Goal: Transaction & Acquisition: Book appointment/travel/reservation

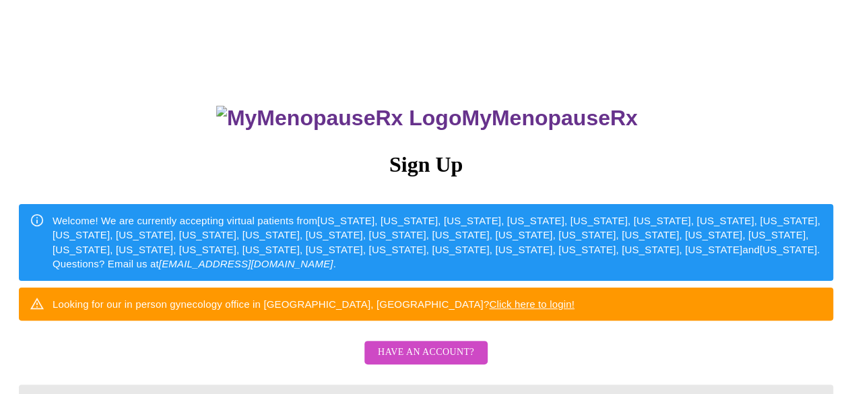
scroll to position [199, 0]
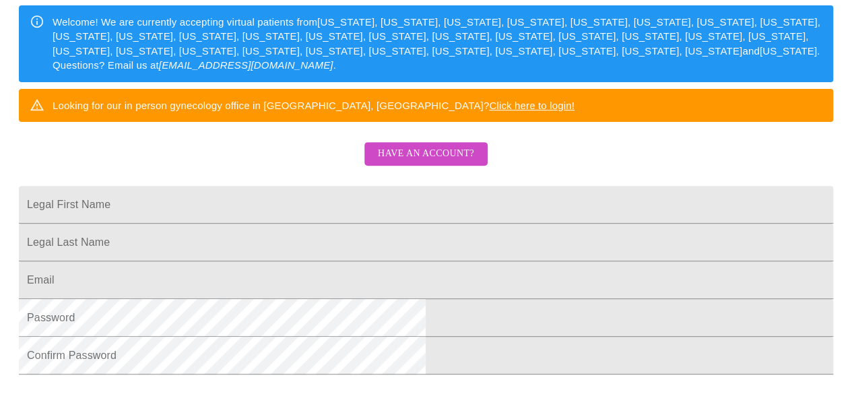
click at [403, 166] on button "Have an account?" at bounding box center [425, 154] width 123 height 24
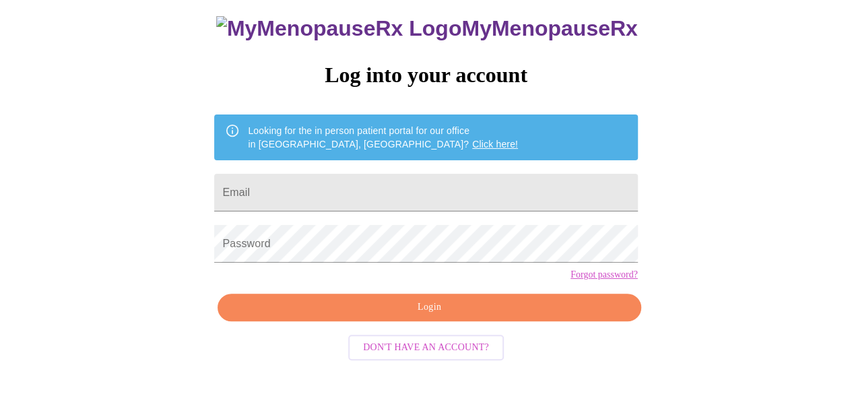
scroll to position [85, 0]
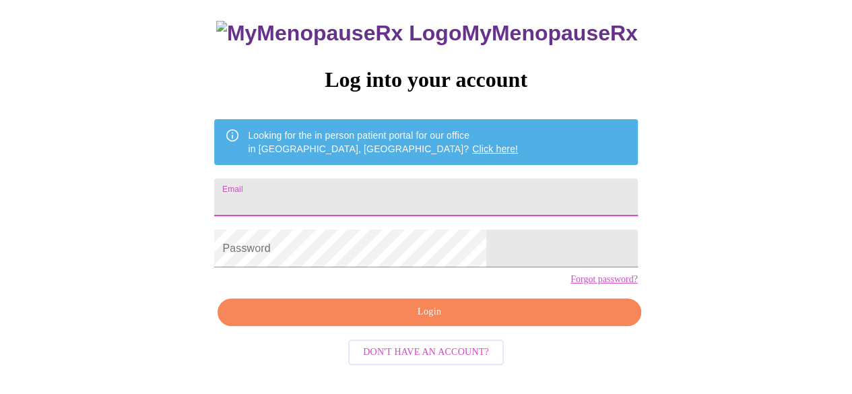
click at [403, 186] on input "Email" at bounding box center [425, 197] width 423 height 38
type input "alimarkos71@gmail.com"
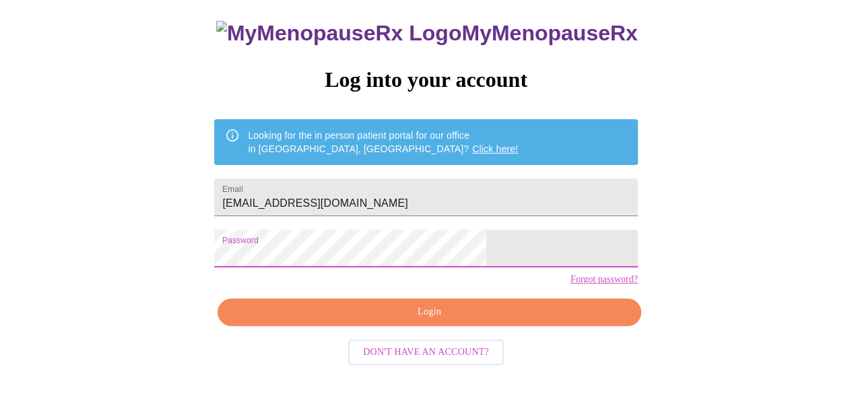
click at [425, 320] on span "Login" at bounding box center [429, 312] width 392 height 17
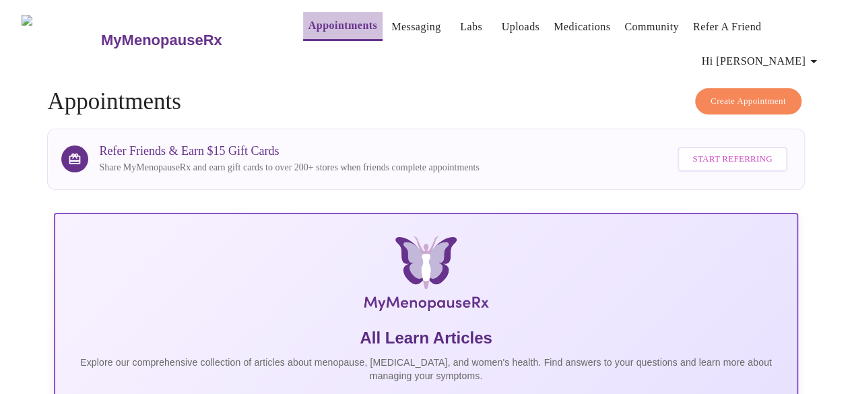
click at [322, 19] on link "Appointments" at bounding box center [342, 25] width 69 height 19
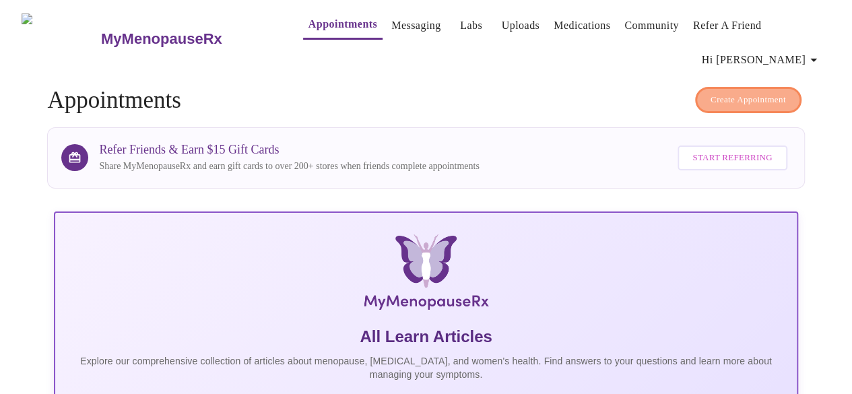
click at [732, 95] on span "Create Appointment" at bounding box center [747, 99] width 75 height 15
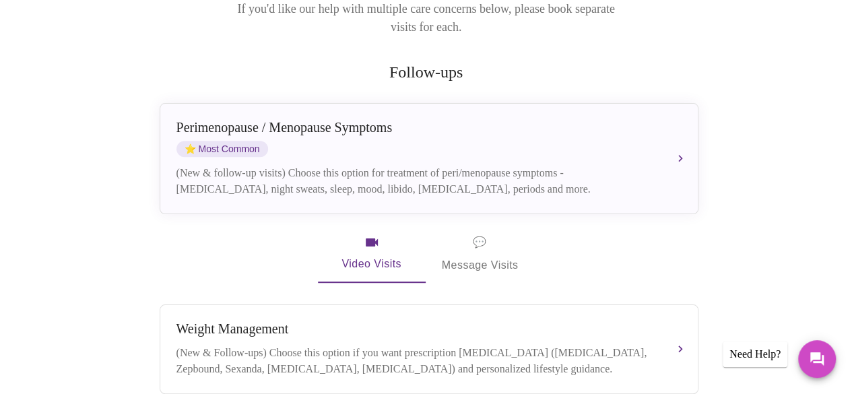
scroll to position [232, 0]
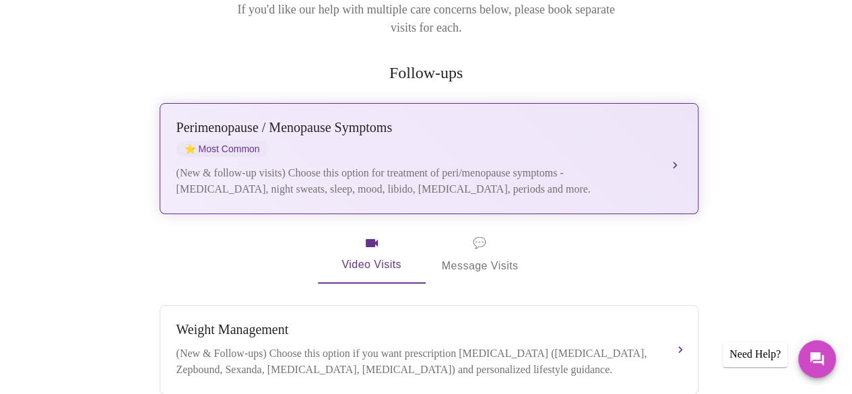
click at [451, 121] on div "[MEDICAL_DATA] / Menopause Symptoms ⭐ Most Common" at bounding box center [415, 138] width 478 height 37
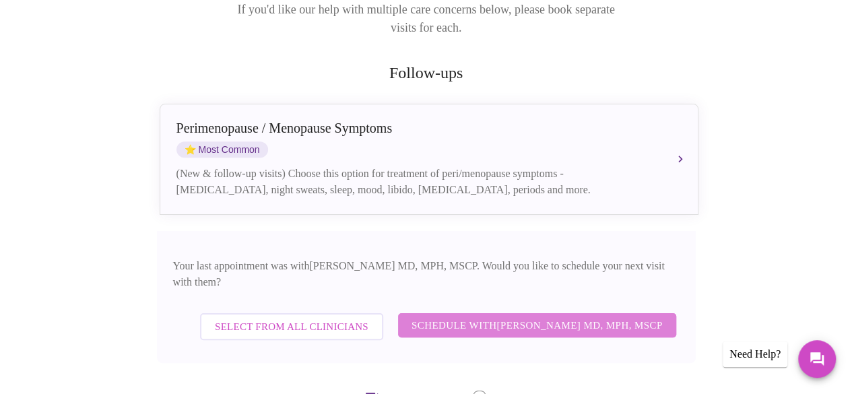
click at [622, 316] on span "Schedule with [PERSON_NAME] MD, MPH, MSCP" at bounding box center [536, 325] width 251 height 18
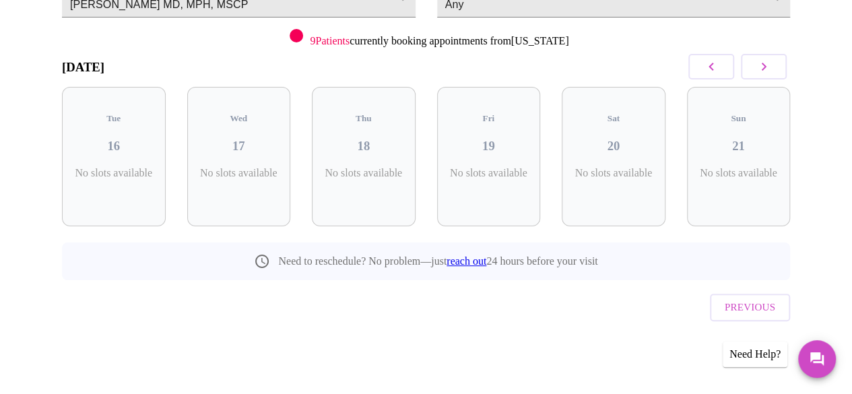
scroll to position [153, 0]
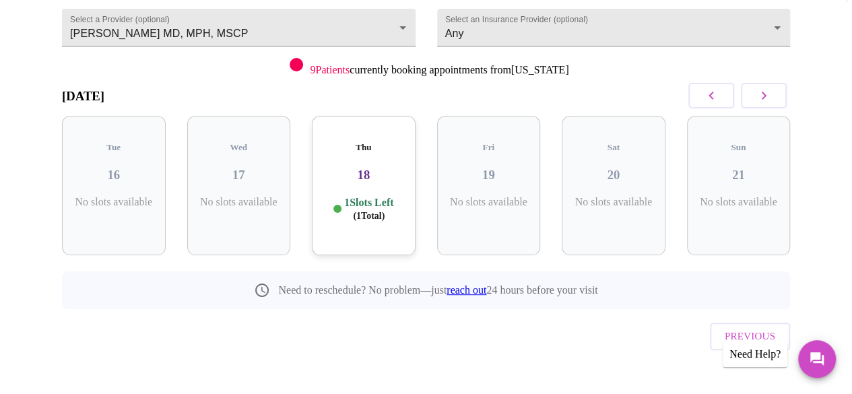
click at [355, 196] on p "1 Slots Left ( 1 Total)" at bounding box center [368, 209] width 49 height 26
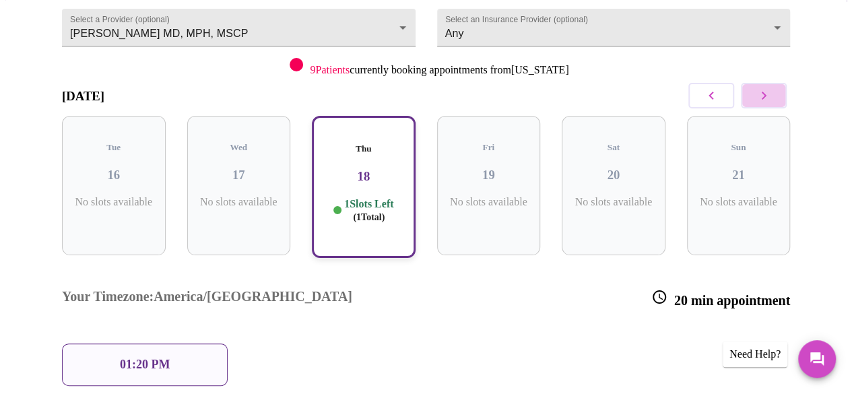
click at [771, 95] on icon "button" at bounding box center [763, 96] width 16 height 16
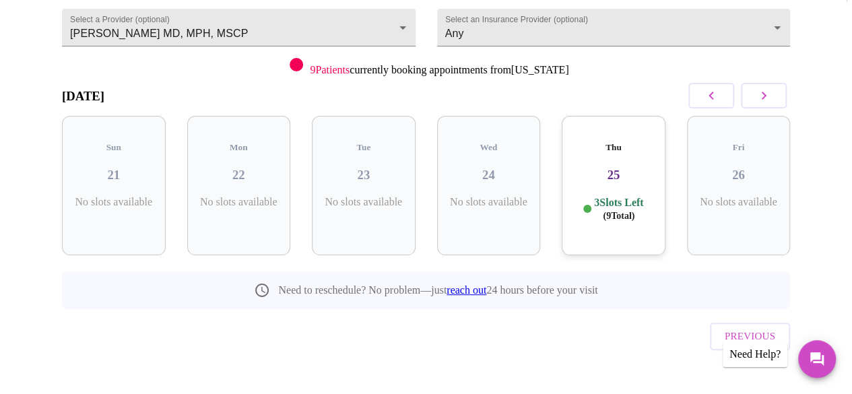
click at [596, 201] on p "3 Slots Left ( 9 Total)" at bounding box center [618, 209] width 49 height 26
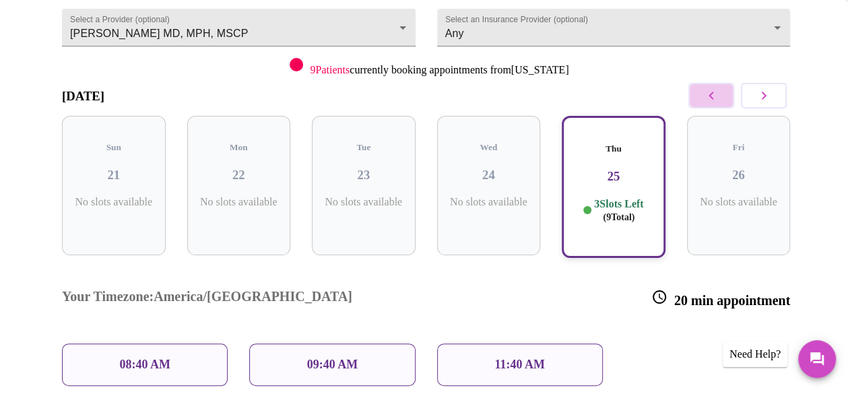
click at [716, 98] on icon "button" at bounding box center [711, 96] width 16 height 16
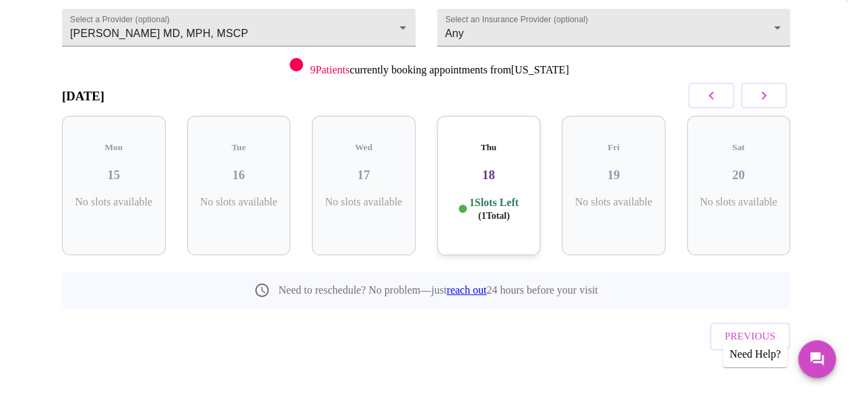
click at [534, 161] on div "Thu 18 1 Slots Left ( 1 Total)" at bounding box center [489, 185] width 104 height 139
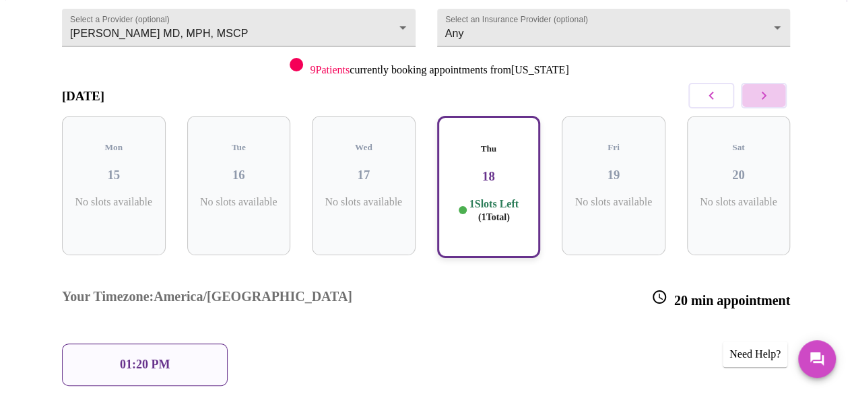
click at [771, 98] on icon "button" at bounding box center [763, 96] width 16 height 16
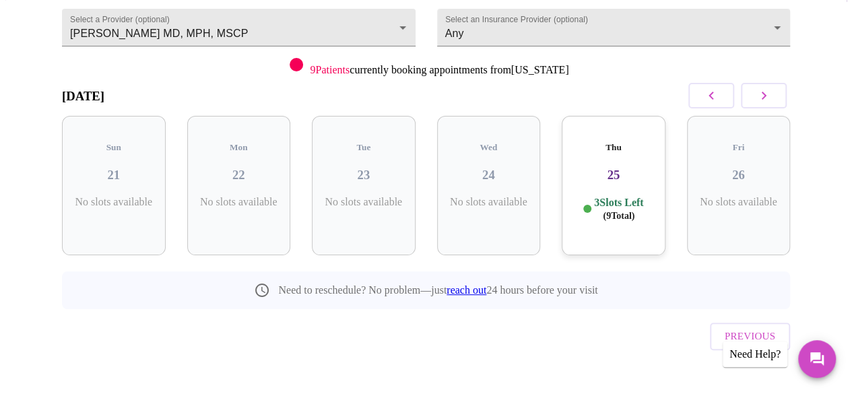
click at [626, 173] on div "Thu 25 3 Slots Left ( 9 Total)" at bounding box center [613, 185] width 104 height 139
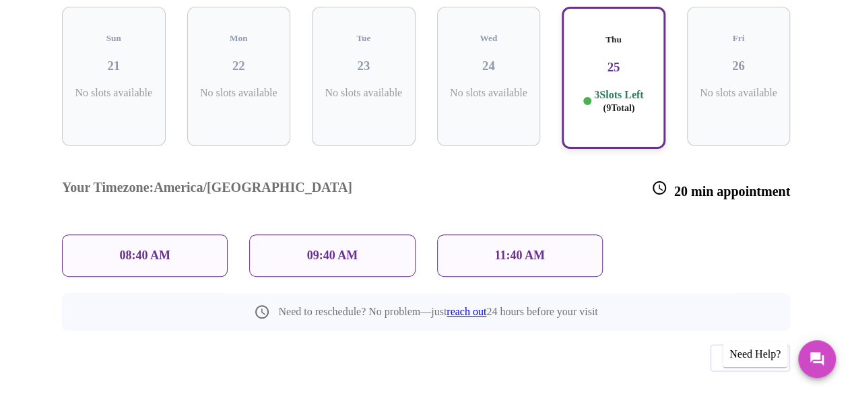
scroll to position [217, 0]
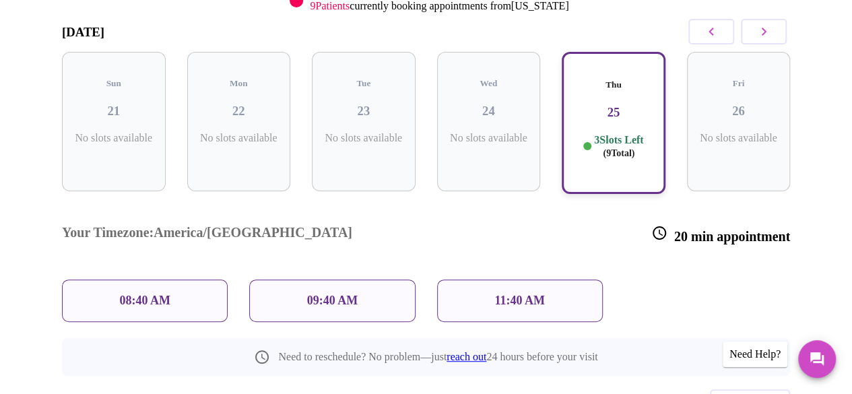
click at [648, 157] on div "Thu 25 3 Slots Left ( 9 Total)" at bounding box center [613, 123] width 104 height 142
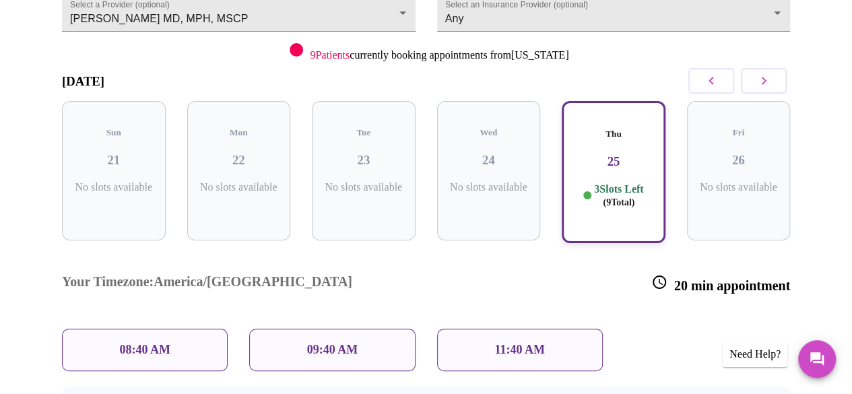
scroll to position [168, 0]
click at [770, 83] on icon "button" at bounding box center [763, 81] width 16 height 16
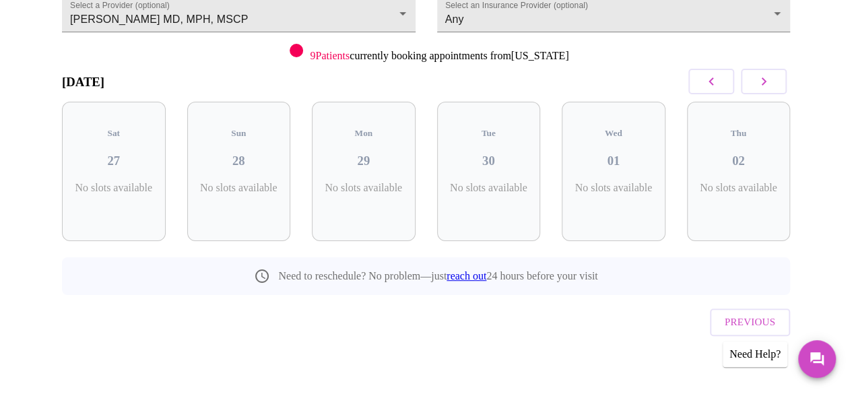
scroll to position [153, 0]
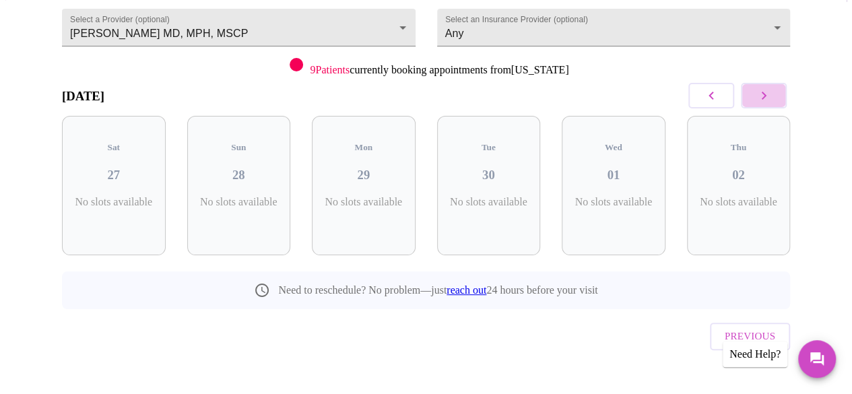
click at [770, 83] on button "button" at bounding box center [763, 96] width 46 height 26
click at [713, 95] on icon "button" at bounding box center [710, 96] width 5 height 8
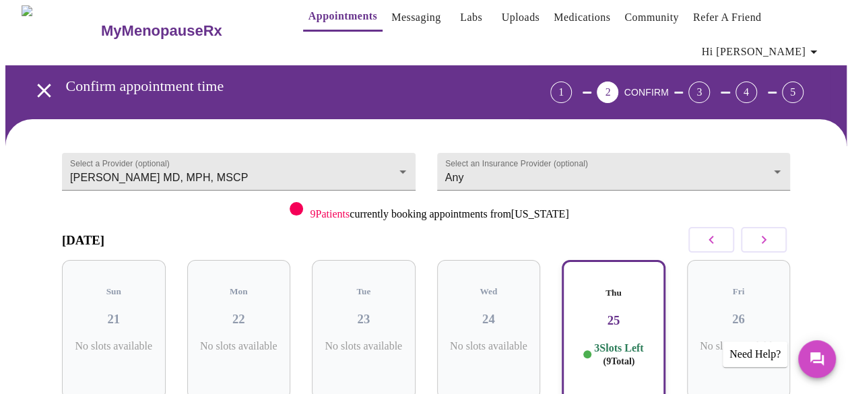
scroll to position [10, 0]
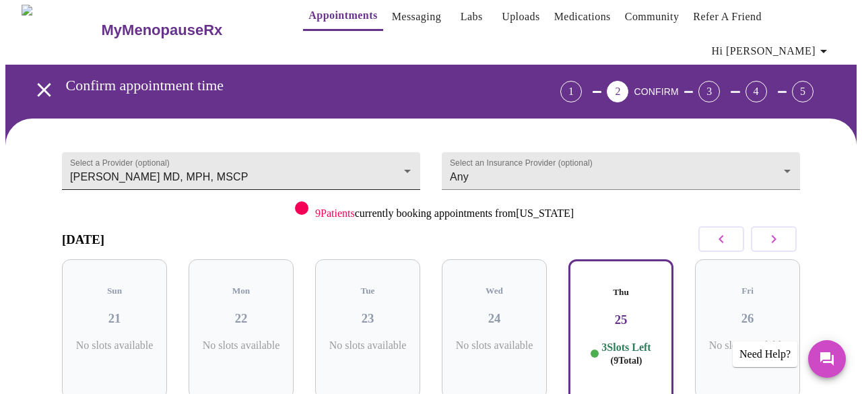
click at [401, 160] on body "MyMenopauseRx Appointments Messaging Labs Uploads Medications Community Refer a…" at bounding box center [430, 343] width 851 height 696
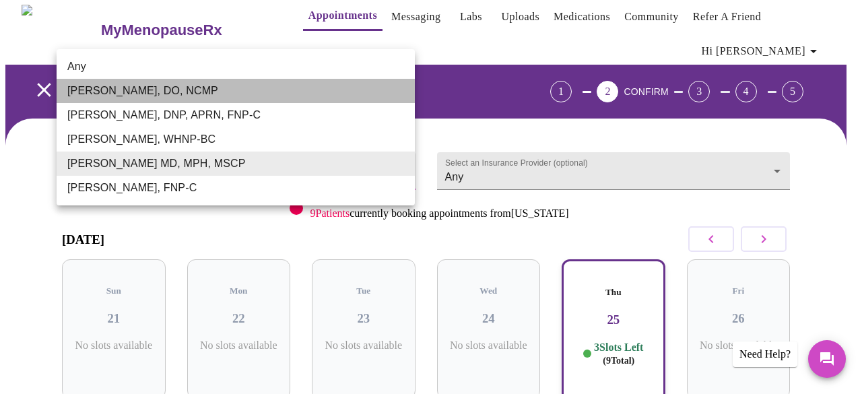
click at [388, 100] on li "Barbra S Hanna, DO, NCMP" at bounding box center [236, 91] width 358 height 24
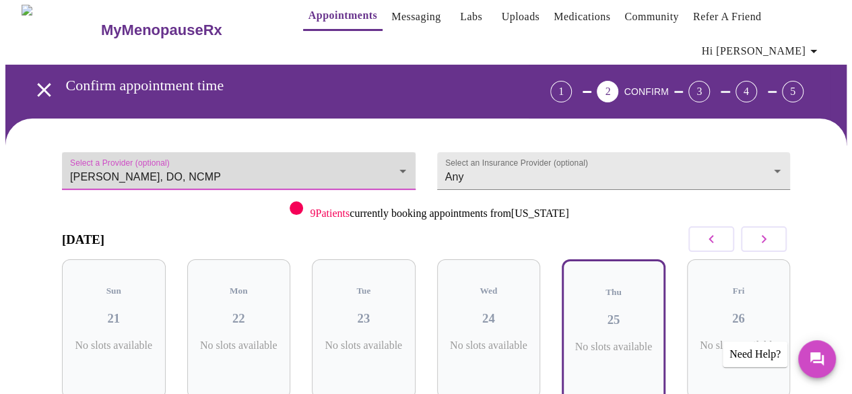
scroll to position [153, 0]
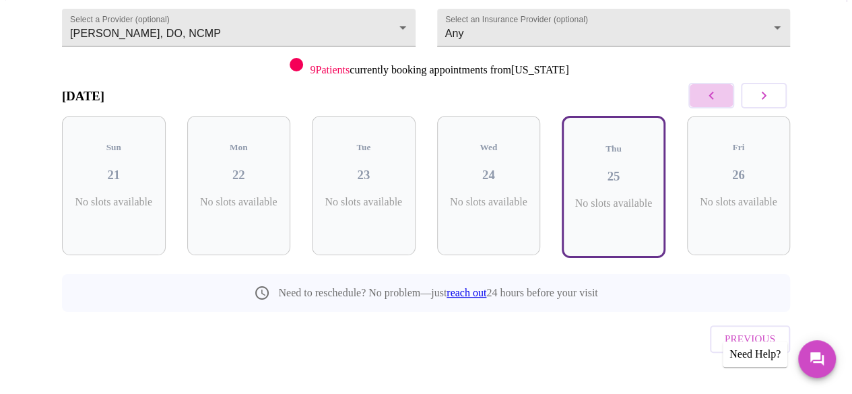
click at [718, 91] on icon "button" at bounding box center [711, 96] width 16 height 16
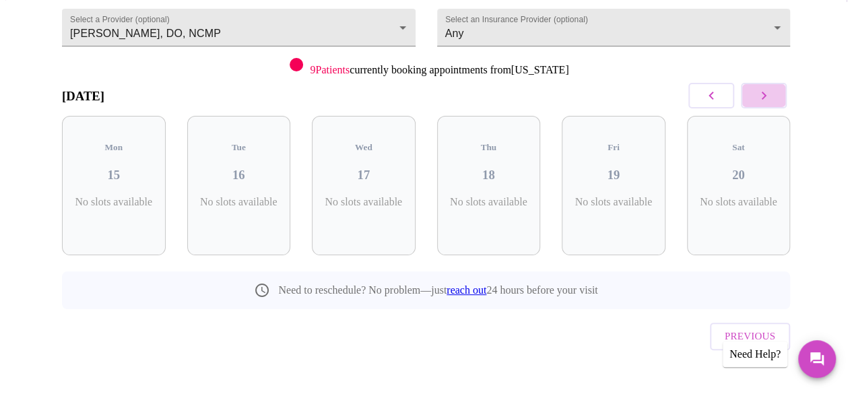
click at [766, 91] on icon "button" at bounding box center [763, 96] width 16 height 16
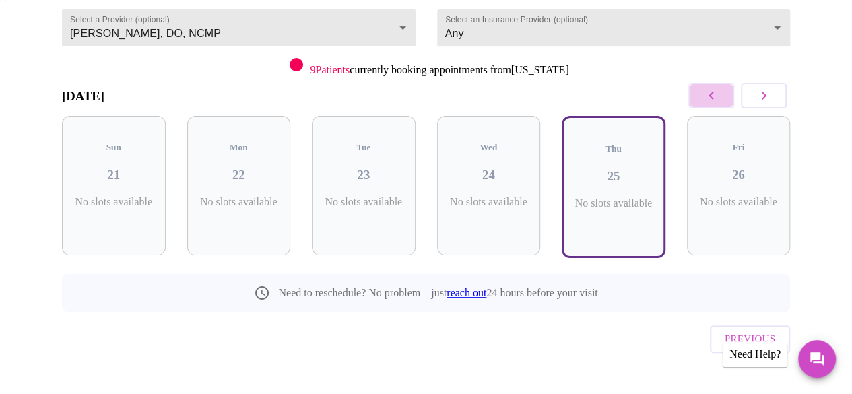
click at [713, 96] on icon "button" at bounding box center [710, 96] width 5 height 8
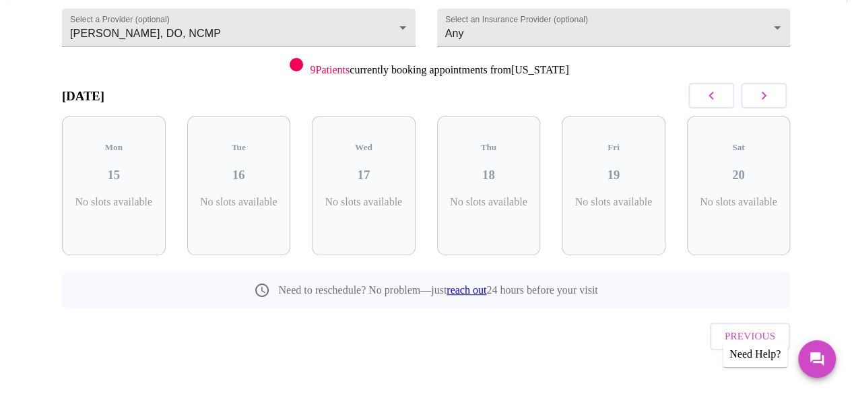
scroll to position [0, 0]
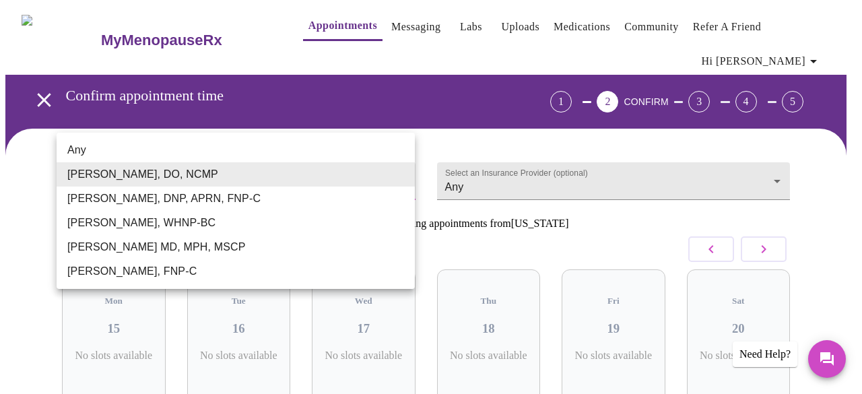
click at [316, 165] on body "MyMenopauseRx Appointments Messaging Labs Uploads Medications Community Refer a…" at bounding box center [430, 287] width 851 height 565
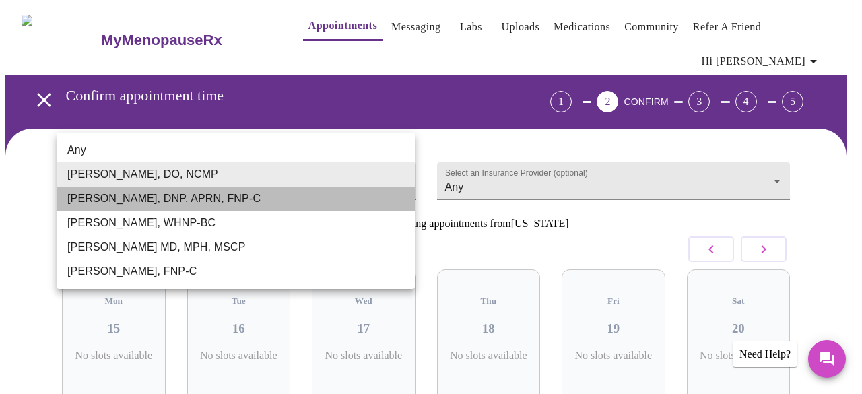
click at [286, 197] on li "Jillian Montefusco, DNP, APRN, FNP-C" at bounding box center [236, 198] width 358 height 24
type input "Jillian Montefusco, DNP, APRN, FNP-C"
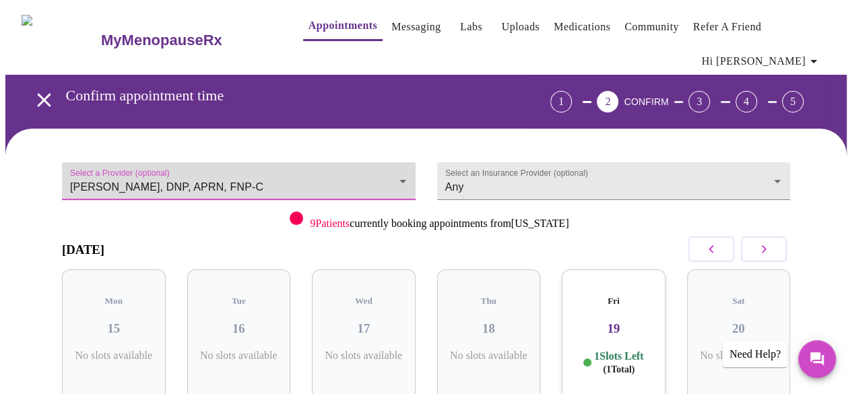
scroll to position [153, 0]
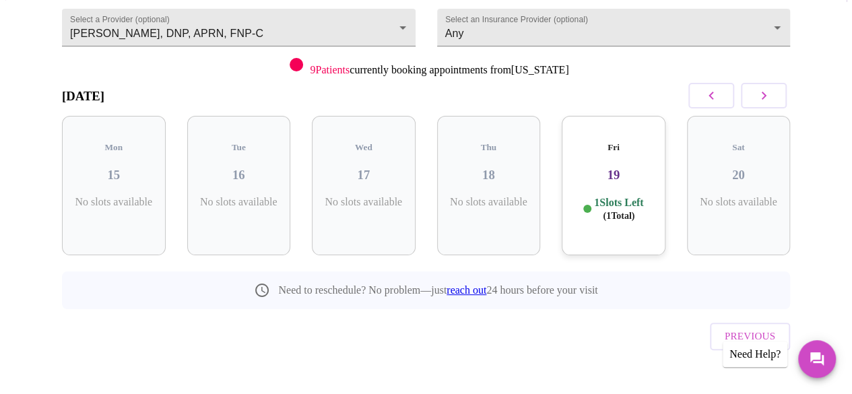
click at [633, 211] on span "( 1 Total)" at bounding box center [618, 216] width 32 height 10
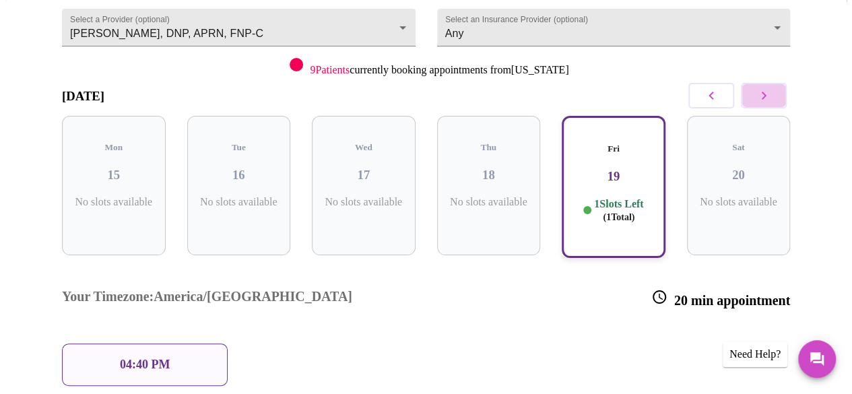
click at [771, 102] on icon "button" at bounding box center [763, 96] width 16 height 16
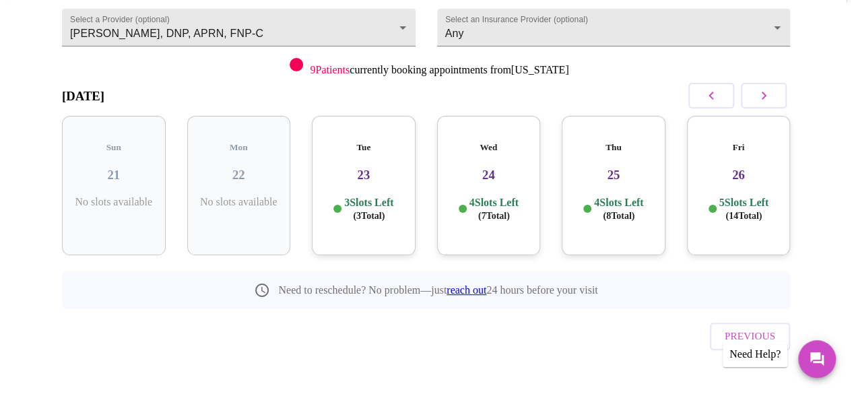
click at [396, 168] on h3 "23" at bounding box center [363, 175] width 82 height 15
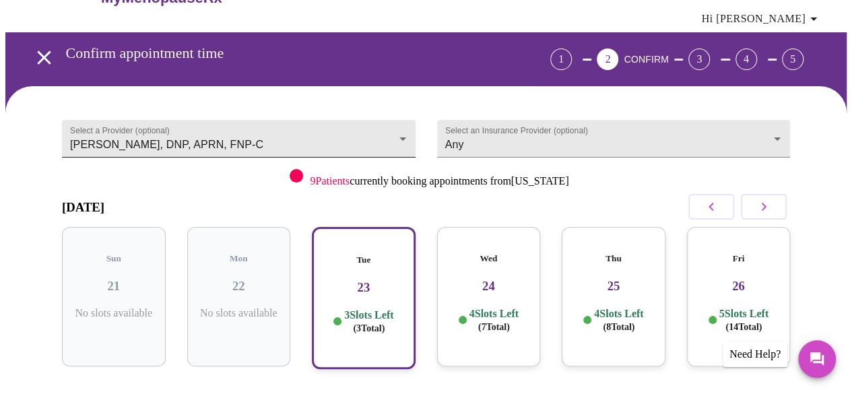
scroll to position [43, 0]
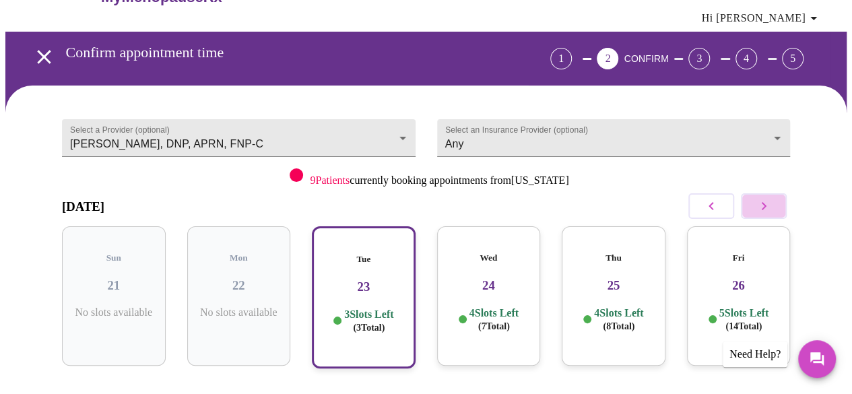
click at [771, 199] on icon "button" at bounding box center [763, 206] width 16 height 16
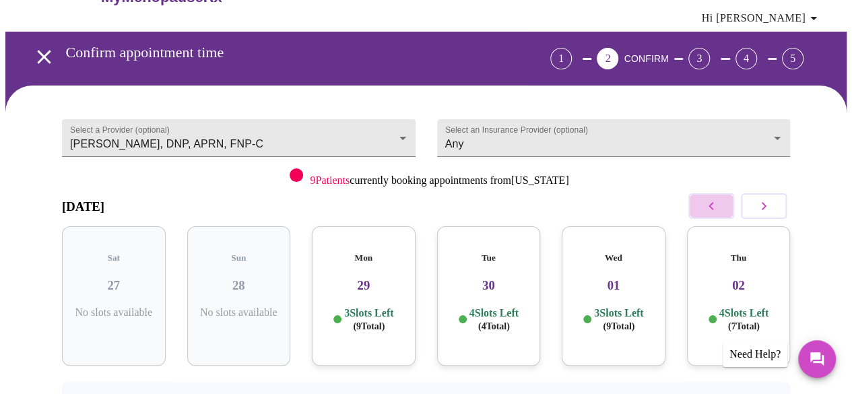
click at [703, 205] on button "button" at bounding box center [711, 206] width 46 height 26
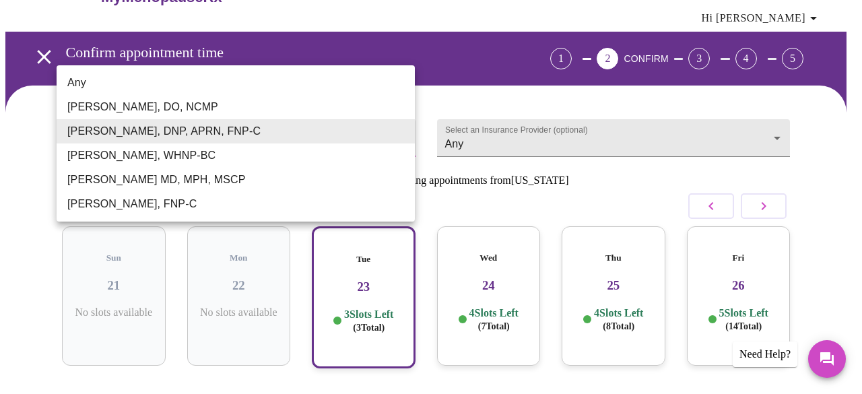
click at [336, 135] on body "MyMenopauseRx Appointments Messaging Labs Uploads Medications Community Refer a…" at bounding box center [430, 310] width 851 height 696
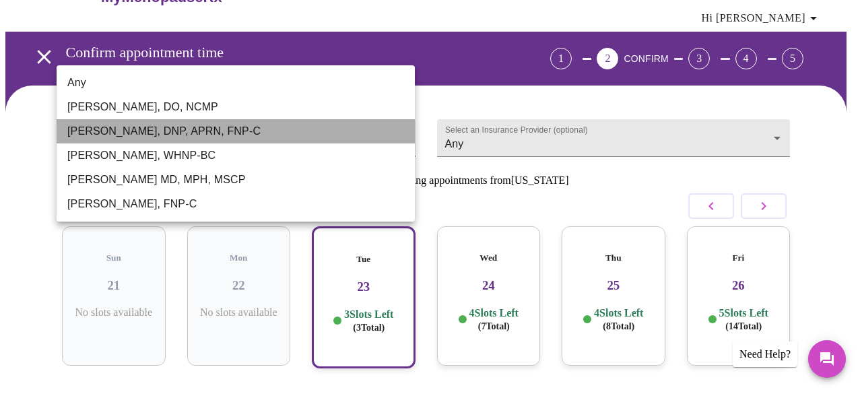
click at [308, 134] on li "Jillian Montefusco, DNP, APRN, FNP-C" at bounding box center [236, 131] width 358 height 24
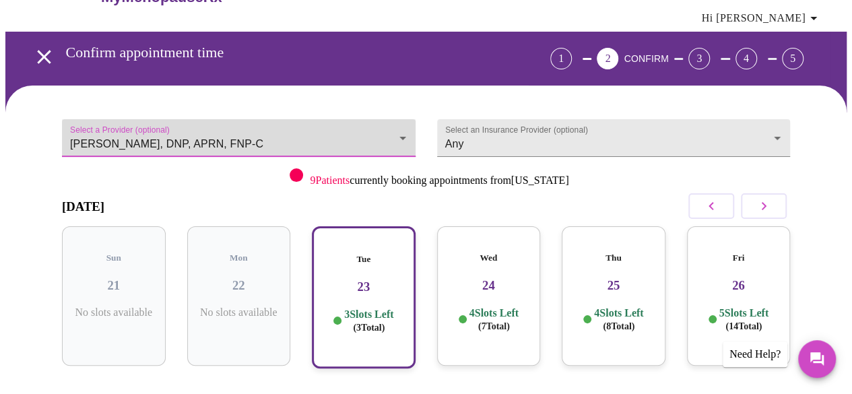
scroll to position [0, 0]
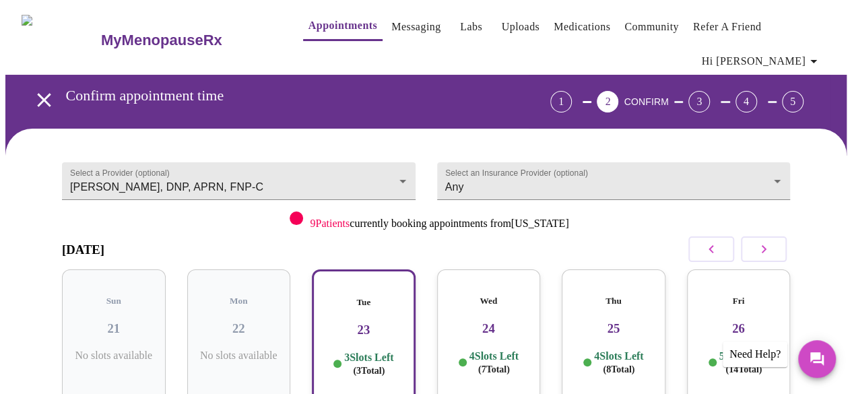
click at [161, 34] on h3 "MyMenopauseRx" at bounding box center [161, 41] width 121 height 18
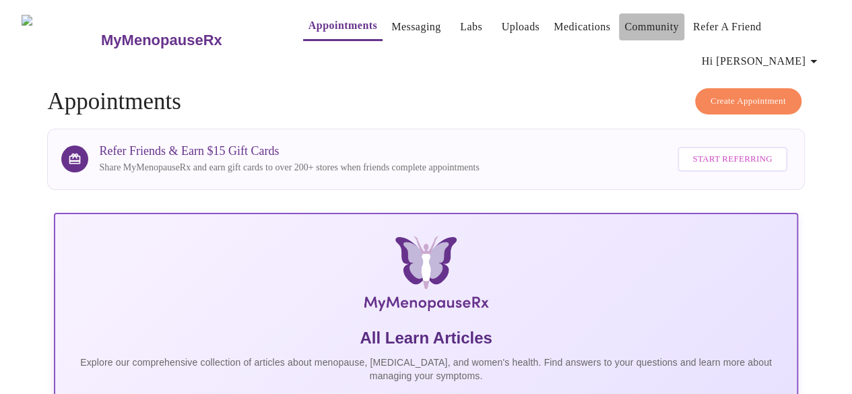
click at [649, 27] on link "Community" at bounding box center [651, 27] width 55 height 19
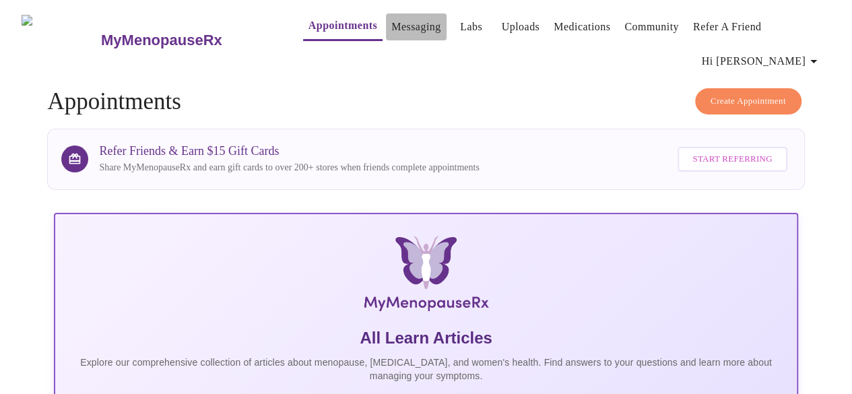
click at [391, 21] on link "Messaging" at bounding box center [415, 27] width 49 height 19
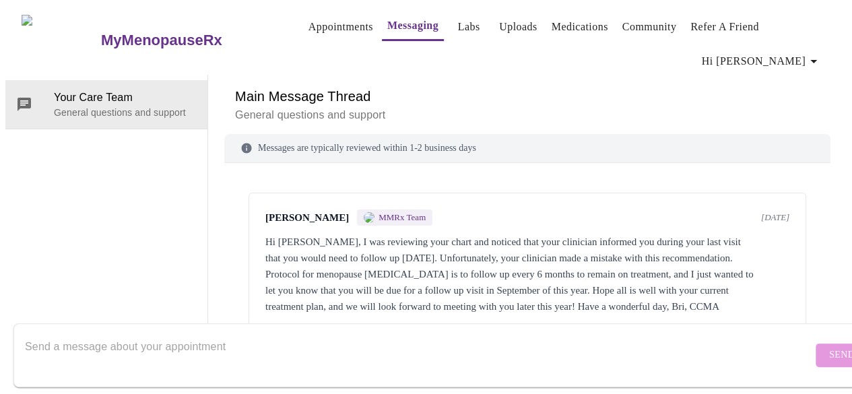
scroll to position [72, 0]
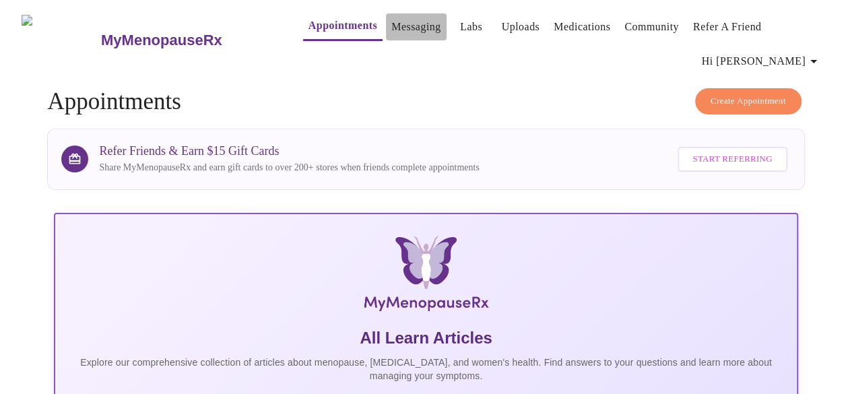
click at [391, 25] on link "Messaging" at bounding box center [415, 27] width 49 height 19
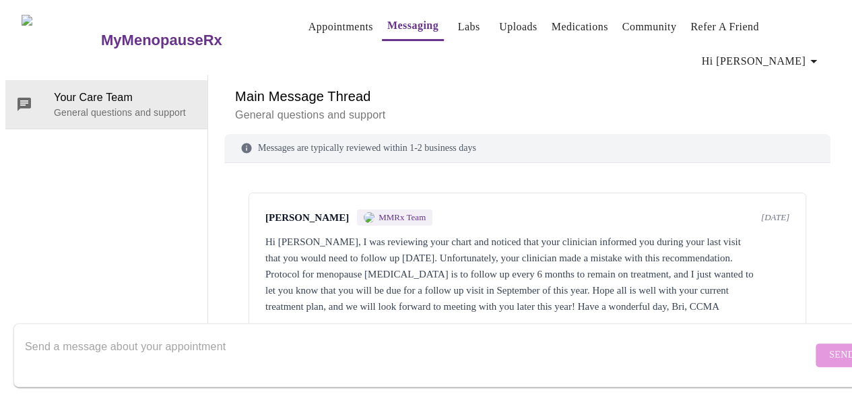
scroll to position [72, 0]
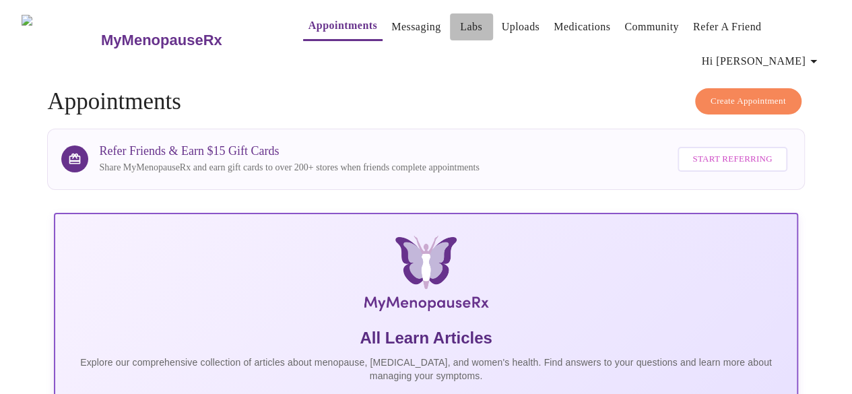
click at [460, 20] on link "Labs" at bounding box center [471, 27] width 22 height 19
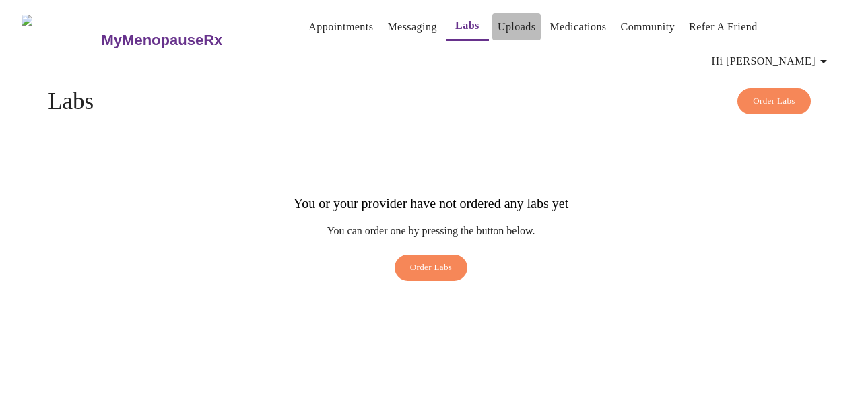
click at [514, 22] on link "Uploads" at bounding box center [516, 27] width 38 height 19
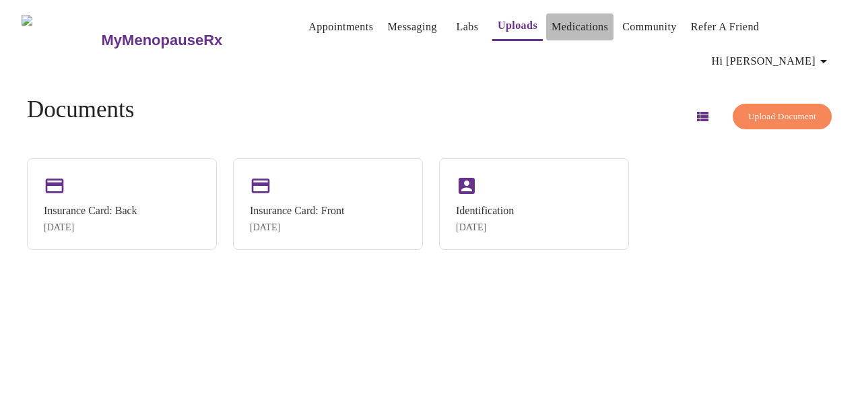
click at [575, 24] on link "Medications" at bounding box center [579, 27] width 57 height 19
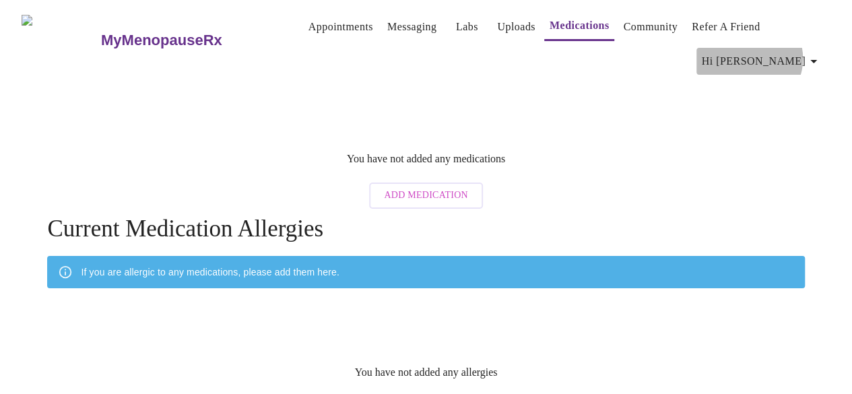
click at [812, 53] on icon "button" at bounding box center [813, 61] width 16 height 16
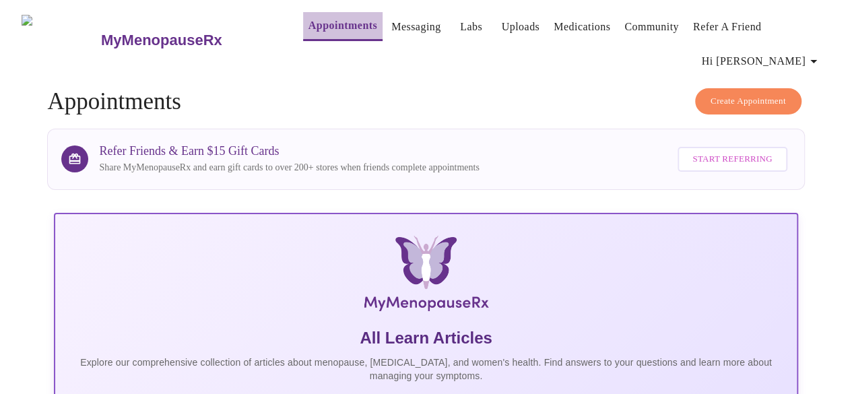
click at [320, 18] on link "Appointments" at bounding box center [342, 25] width 69 height 19
click at [328, 25] on link "Appointments" at bounding box center [342, 25] width 69 height 19
click at [331, 16] on link "Appointments" at bounding box center [342, 25] width 69 height 19
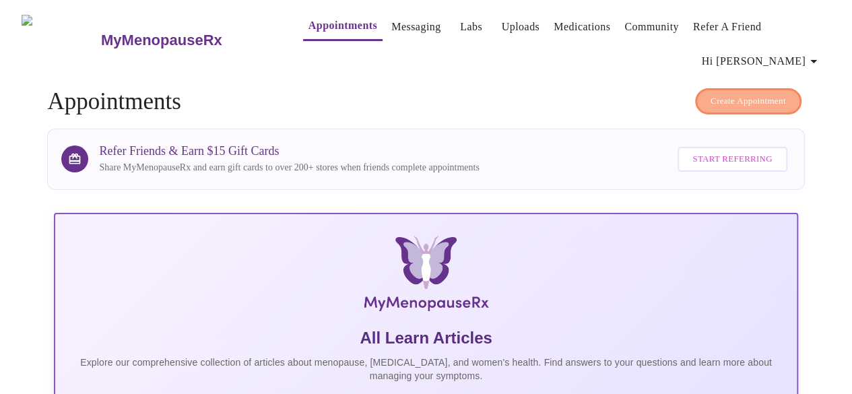
click at [717, 94] on span "Create Appointment" at bounding box center [747, 101] width 75 height 15
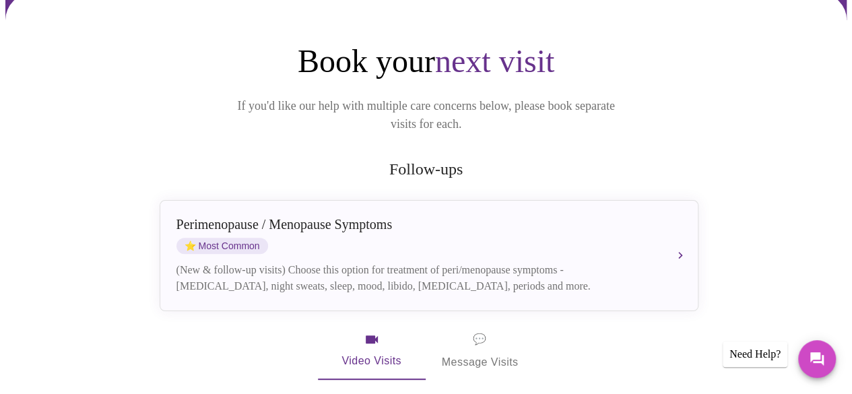
scroll to position [136, 0]
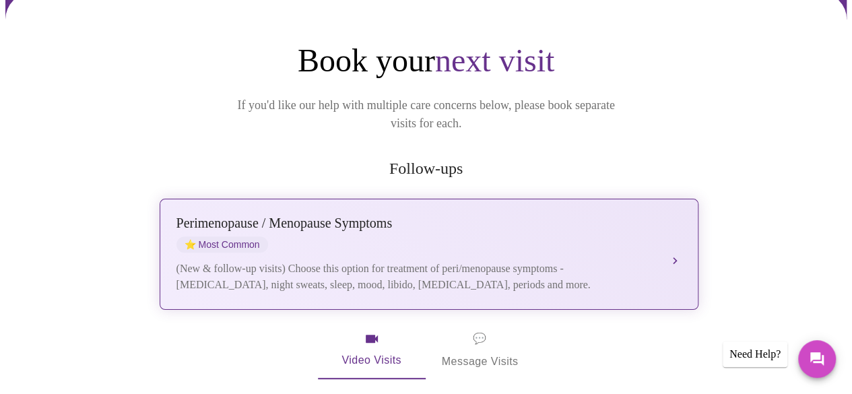
click at [534, 217] on div "[MEDICAL_DATA] / Menopause Symptoms ⭐ Most Common" at bounding box center [415, 233] width 478 height 37
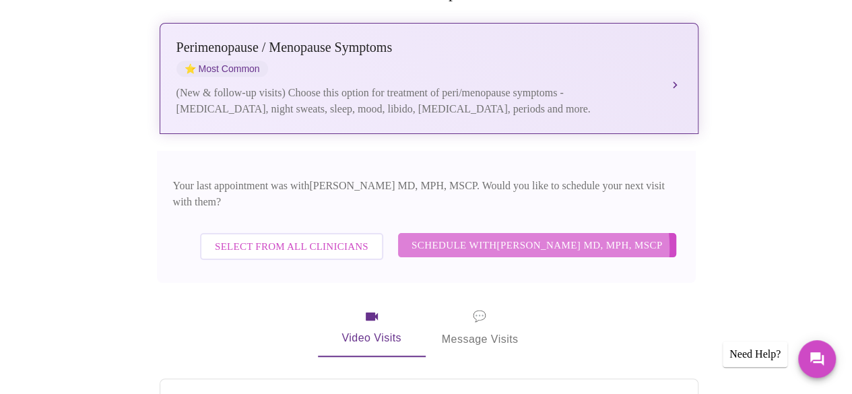
click at [534, 236] on span "Schedule with [PERSON_NAME] MD, MPH, MSCP" at bounding box center [536, 245] width 251 height 18
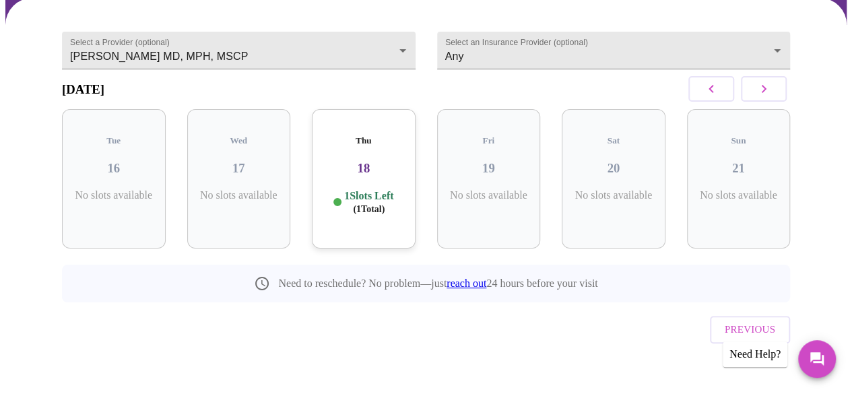
click at [372, 192] on p "1 Slots Left ( 1 Total)" at bounding box center [368, 202] width 49 height 26
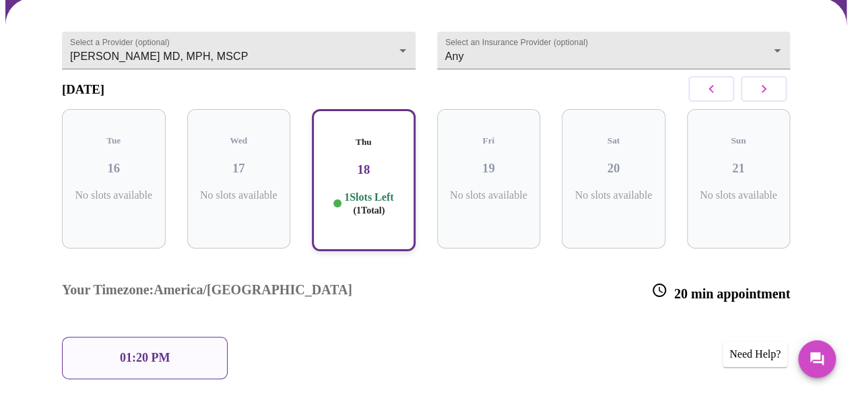
click at [200, 337] on div "01:20 PM" at bounding box center [145, 358] width 166 height 42
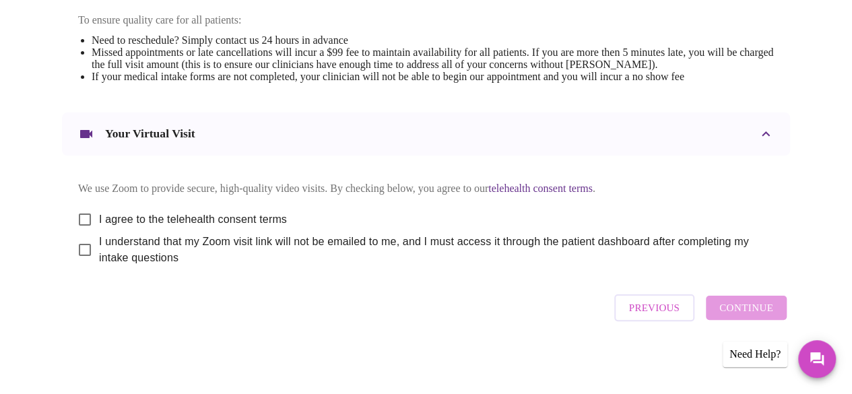
scroll to position [605, 0]
click at [79, 214] on input "I agree to the telehealth consent terms" at bounding box center [85, 219] width 28 height 28
checkbox input "true"
click at [79, 252] on input "I understand that my Zoom visit link will not be emailed to me, and I must acce…" at bounding box center [85, 250] width 28 height 28
checkbox input "true"
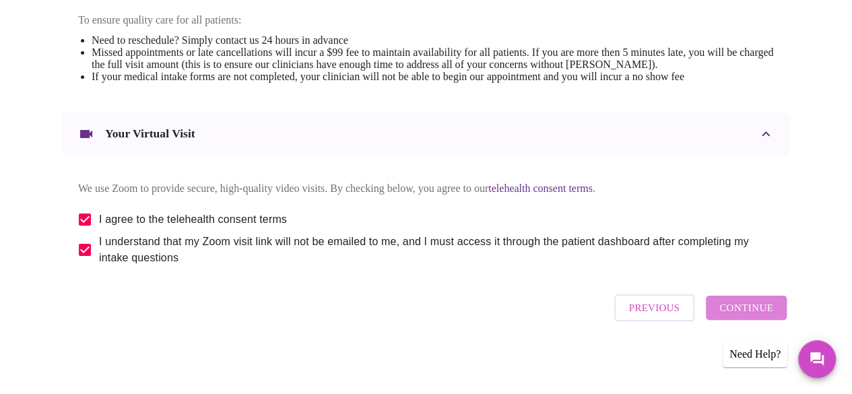
click at [753, 305] on span "Continue" at bounding box center [746, 308] width 54 height 18
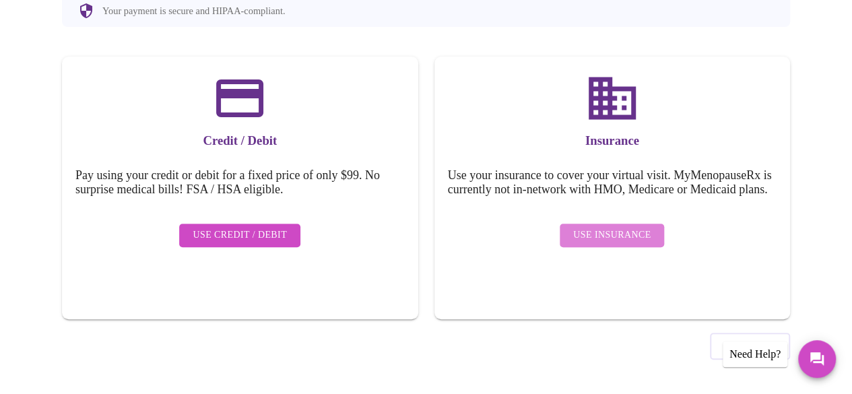
click at [623, 241] on span "Use Insurance" at bounding box center [611, 235] width 77 height 17
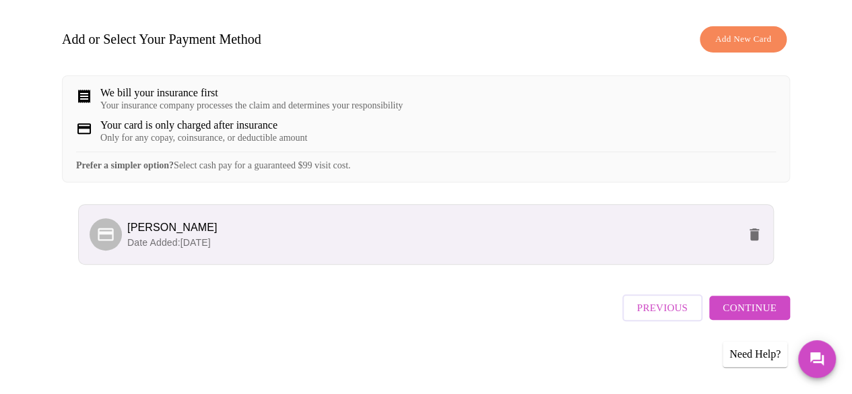
scroll to position [209, 0]
click at [763, 310] on span "Continue" at bounding box center [749, 308] width 54 height 18
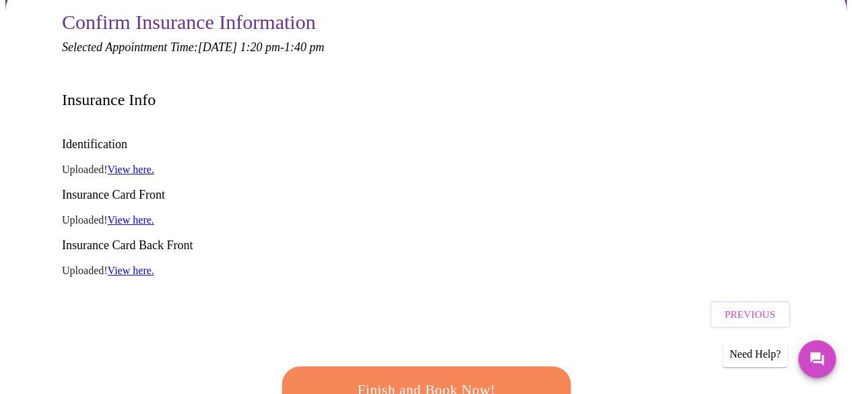
scroll to position [145, 0]
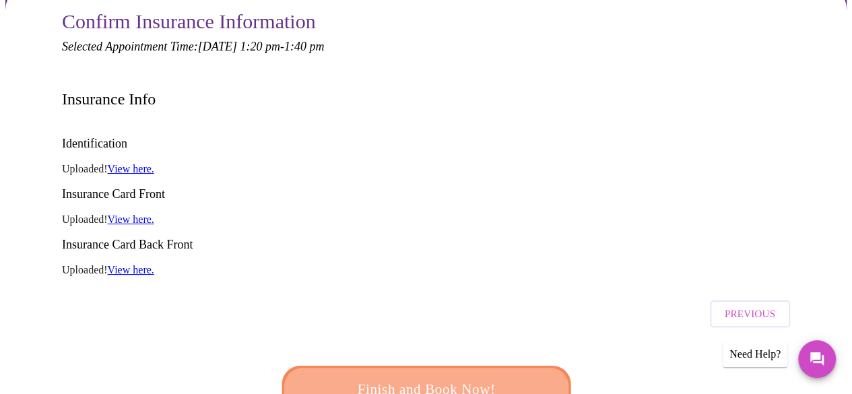
click at [460, 377] on span "Finish and Book Now!" at bounding box center [426, 389] width 249 height 25
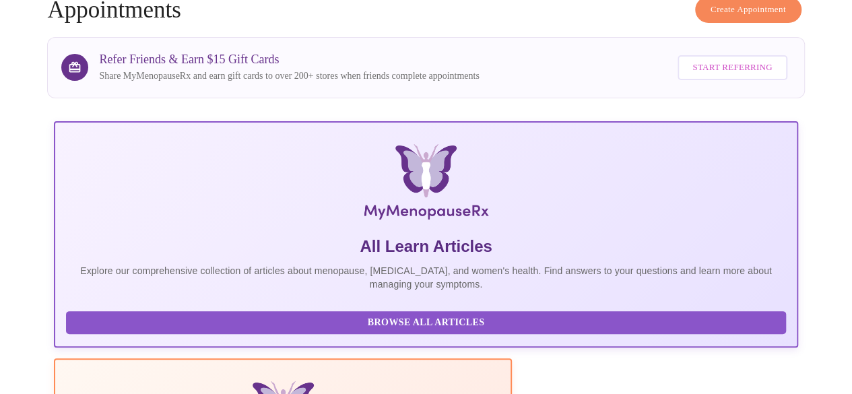
scroll to position [145, 0]
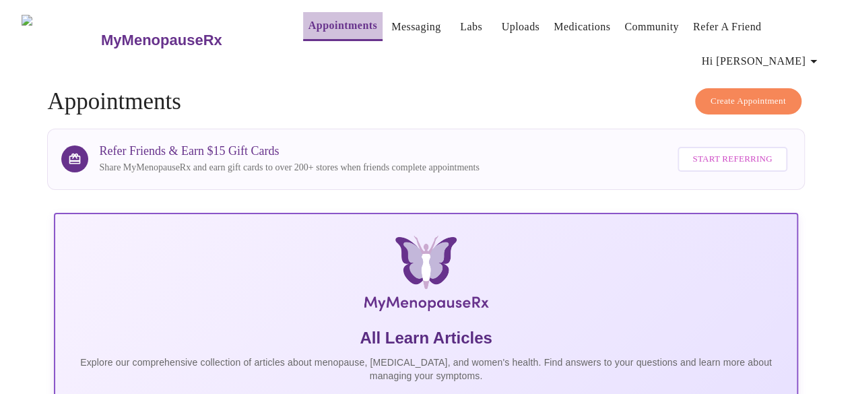
click at [329, 18] on link "Appointments" at bounding box center [342, 25] width 69 height 19
